Goal: Task Accomplishment & Management: Manage account settings

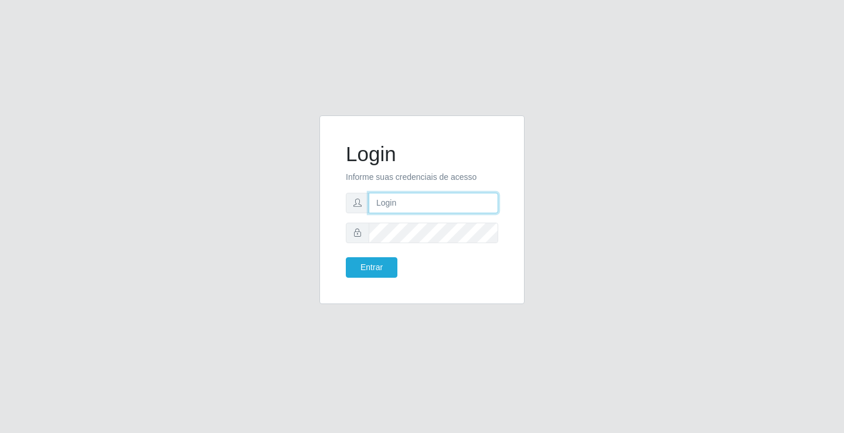
click at [375, 203] on input "text" at bounding box center [434, 203] width 130 height 21
type input "[PHONE_NUMBER]"
click at [346, 257] on button "Entrar" at bounding box center [372, 267] width 52 height 21
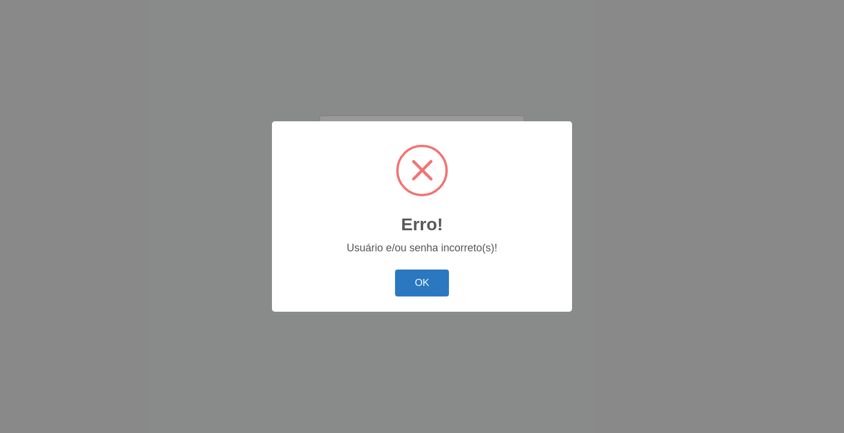
click at [432, 278] on button "OK" at bounding box center [422, 284] width 55 height 28
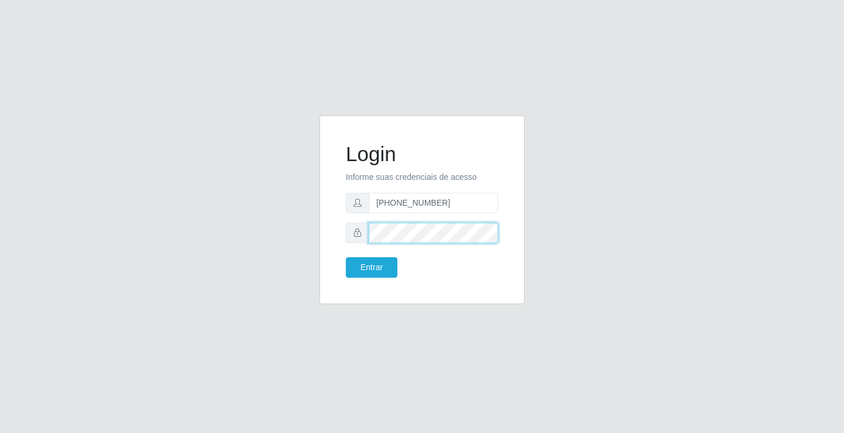
click at [361, 227] on div at bounding box center [422, 233] width 152 height 21
click at [346, 257] on button "Entrar" at bounding box center [372, 267] width 52 height 21
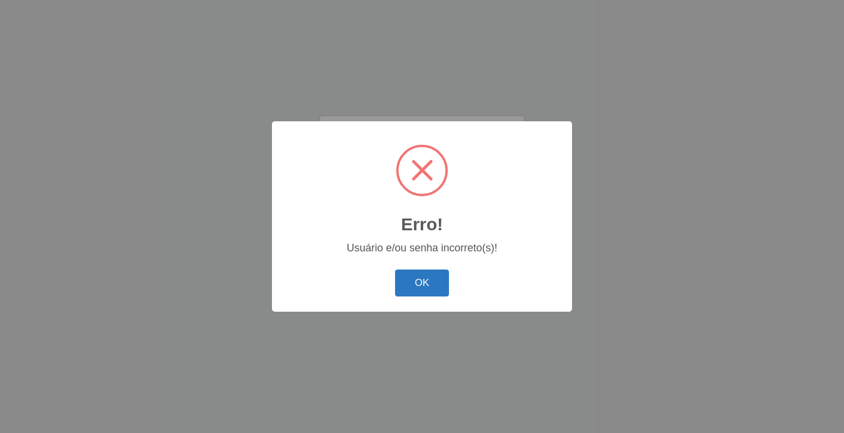
click at [443, 287] on button "OK" at bounding box center [422, 284] width 55 height 28
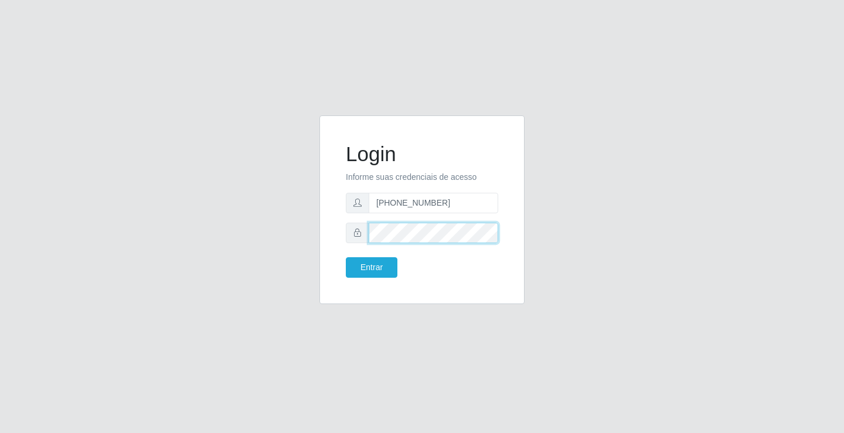
click at [346, 257] on button "Entrar" at bounding box center [372, 267] width 52 height 21
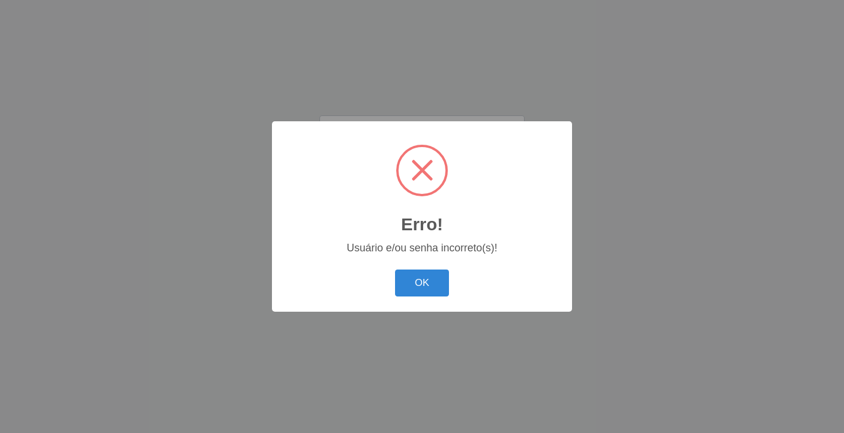
click at [395, 270] on button "OK" at bounding box center [422, 284] width 55 height 28
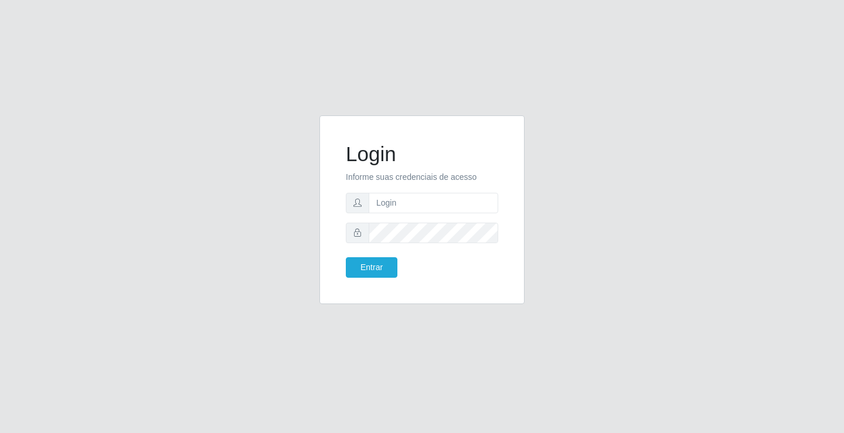
click at [467, 186] on form "Login Informe suas credenciais de acesso Entrar" at bounding box center [422, 210] width 152 height 136
click at [462, 193] on input "text" at bounding box center [434, 203] width 130 height 21
click at [346, 257] on button "Entrar" at bounding box center [372, 267] width 52 height 21
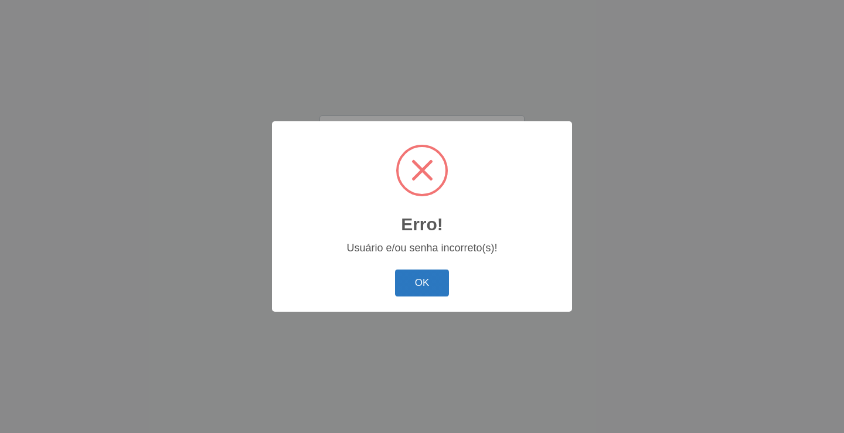
click at [436, 287] on button "OK" at bounding box center [422, 284] width 55 height 28
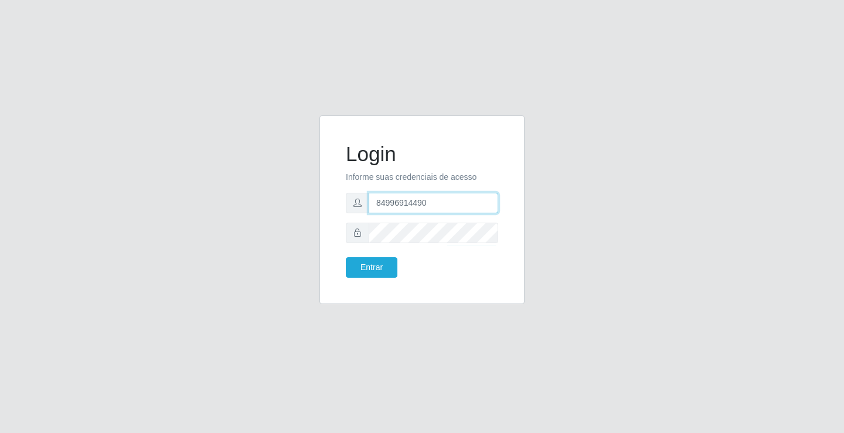
click at [392, 202] on input "84996914490" at bounding box center [434, 203] width 130 height 21
click at [384, 266] on button "Entrar" at bounding box center [372, 267] width 52 height 21
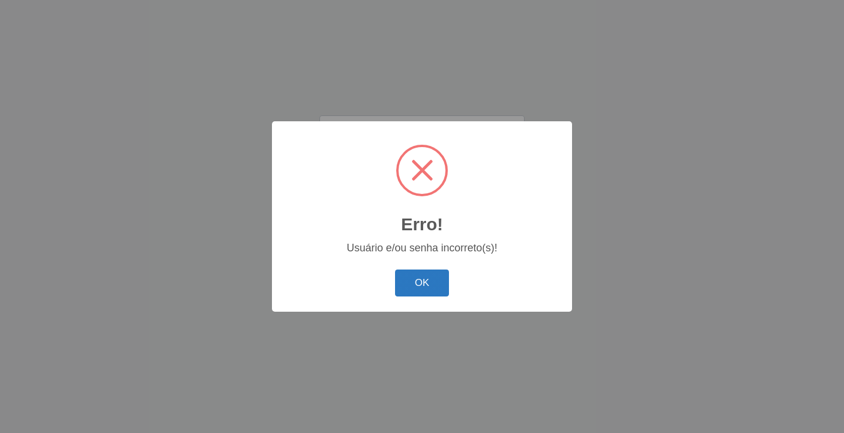
click at [422, 276] on button "OK" at bounding box center [422, 284] width 55 height 28
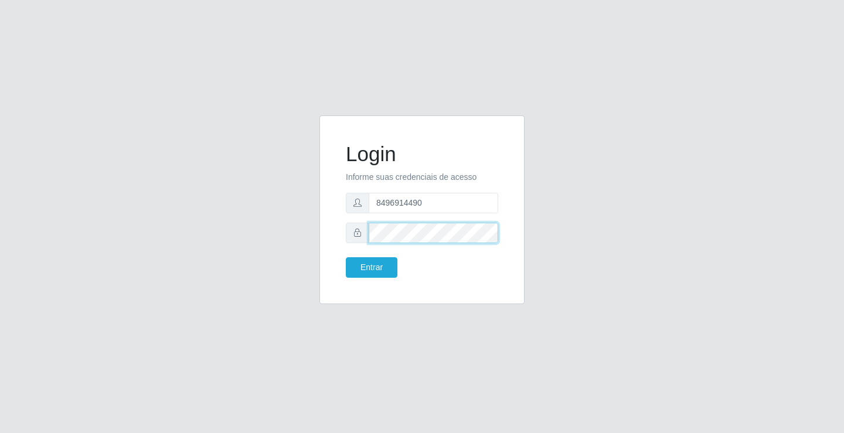
click at [346, 257] on button "Entrar" at bounding box center [372, 267] width 52 height 21
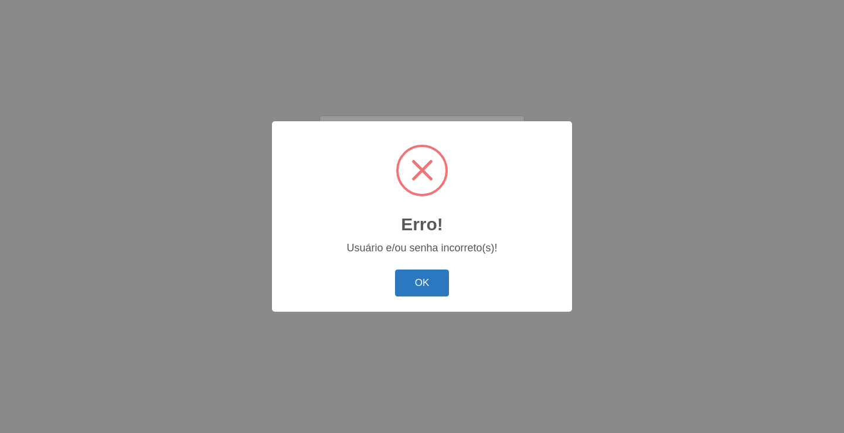
drag, startPoint x: 449, startPoint y: 294, endPoint x: 439, endPoint y: 288, distance: 11.6
click at [449, 293] on div "OK Cancel" at bounding box center [422, 282] width 277 height 33
click at [439, 288] on button "OK" at bounding box center [422, 284] width 55 height 28
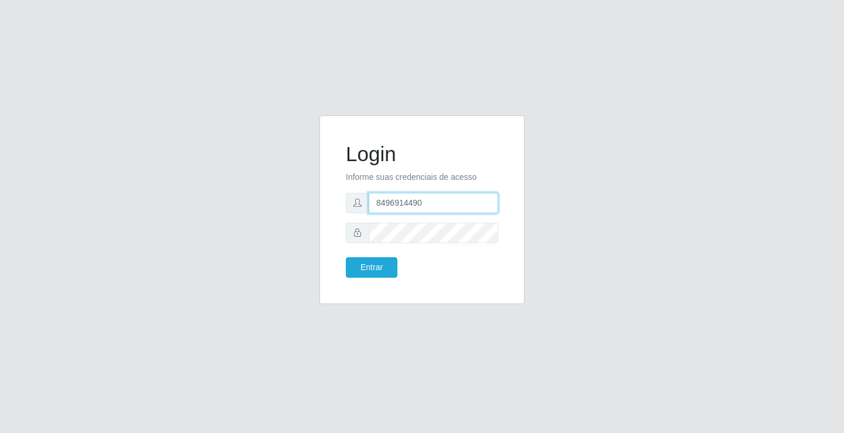
click at [390, 201] on input "8496914490" at bounding box center [434, 203] width 130 height 21
type input "84996914490"
click at [380, 264] on button "Entrar" at bounding box center [372, 267] width 52 height 21
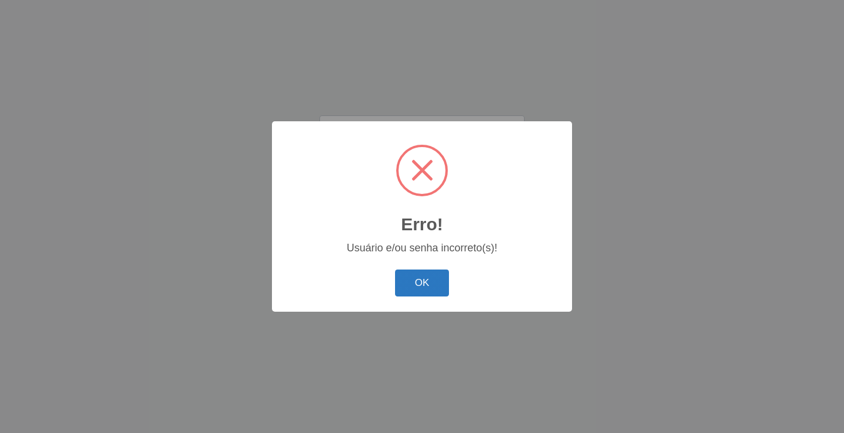
click at [420, 281] on button "OK" at bounding box center [422, 284] width 55 height 28
